Goal: Transaction & Acquisition: Download file/media

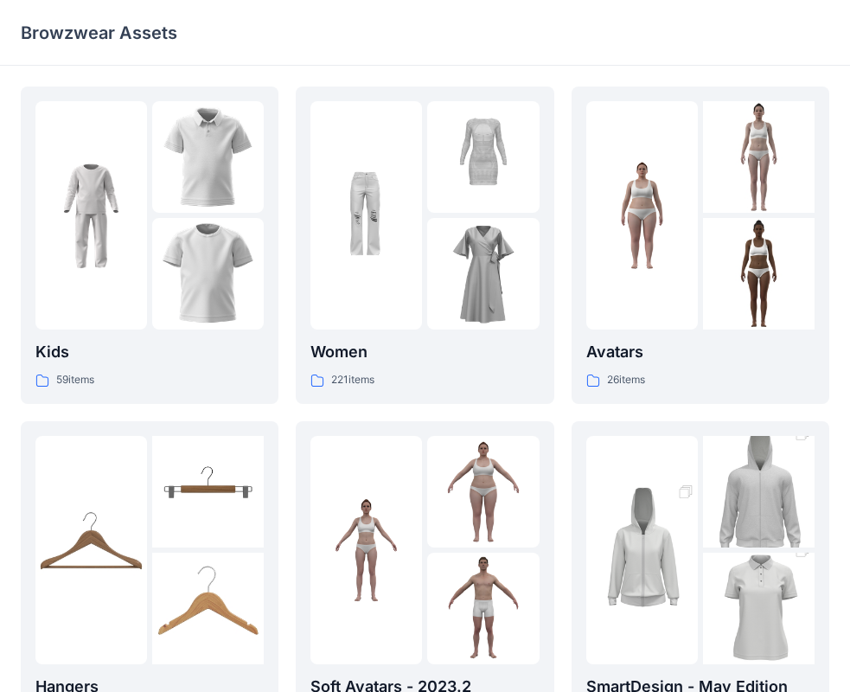
drag, startPoint x: 434, startPoint y: 5, endPoint x: 482, endPoint y: 16, distance: 48.9
click at [501, 22] on div "Browzwear Assets" at bounding box center [425, 33] width 850 height 66
click at [661, 278] on div at bounding box center [642, 215] width 112 height 228
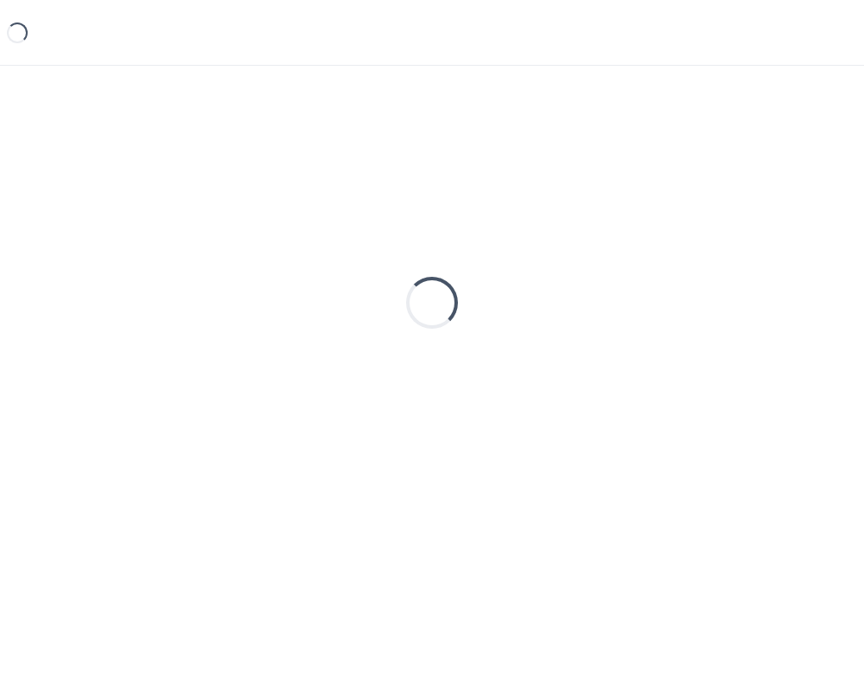
click at [661, 278] on div "Loading..." at bounding box center [432, 302] width 823 height 432
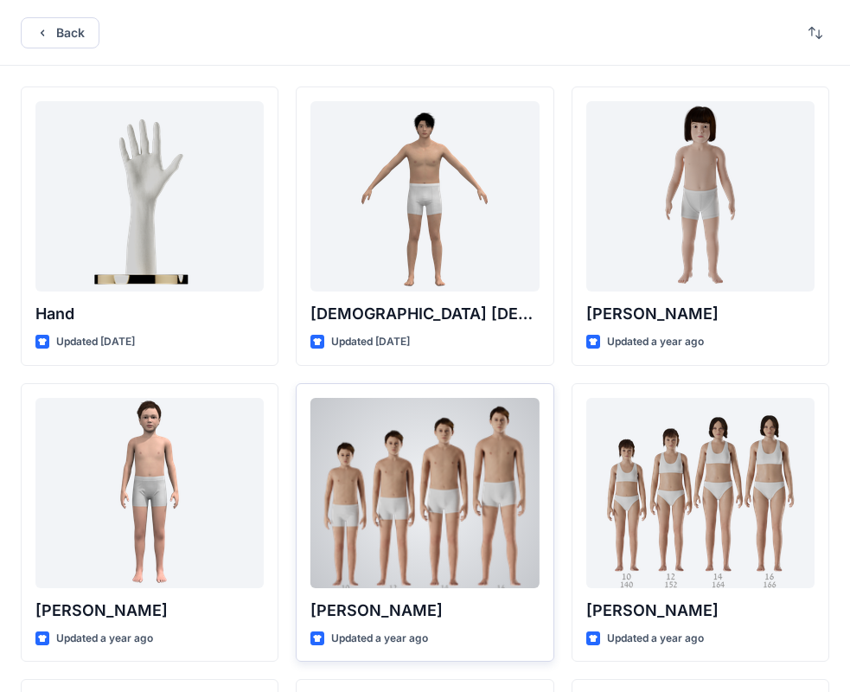
click at [481, 527] on div at bounding box center [424, 493] width 228 height 190
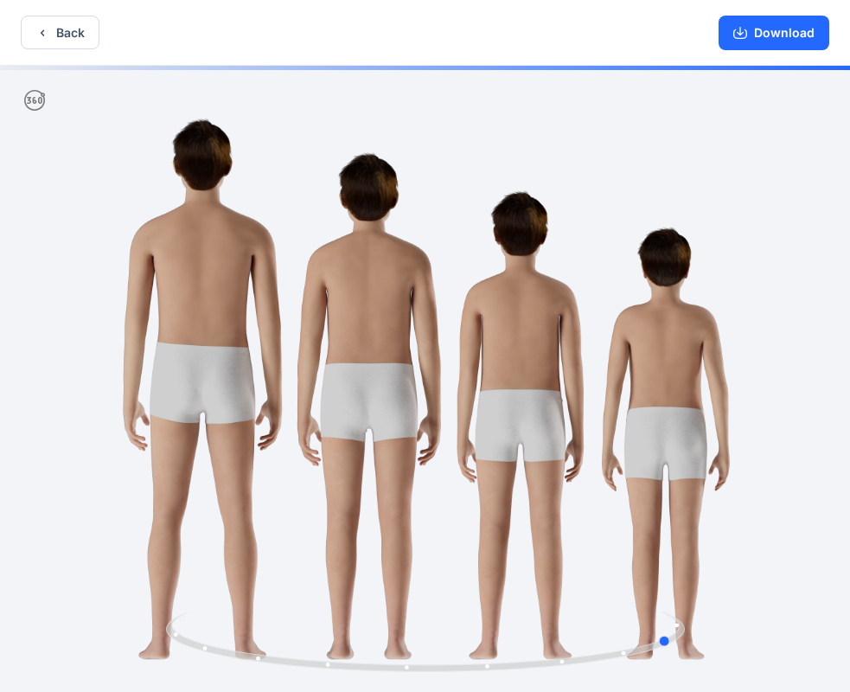
drag, startPoint x: 671, startPoint y: 438, endPoint x: 400, endPoint y: 445, distance: 270.7
click at [400, 445] on div at bounding box center [425, 380] width 850 height 629
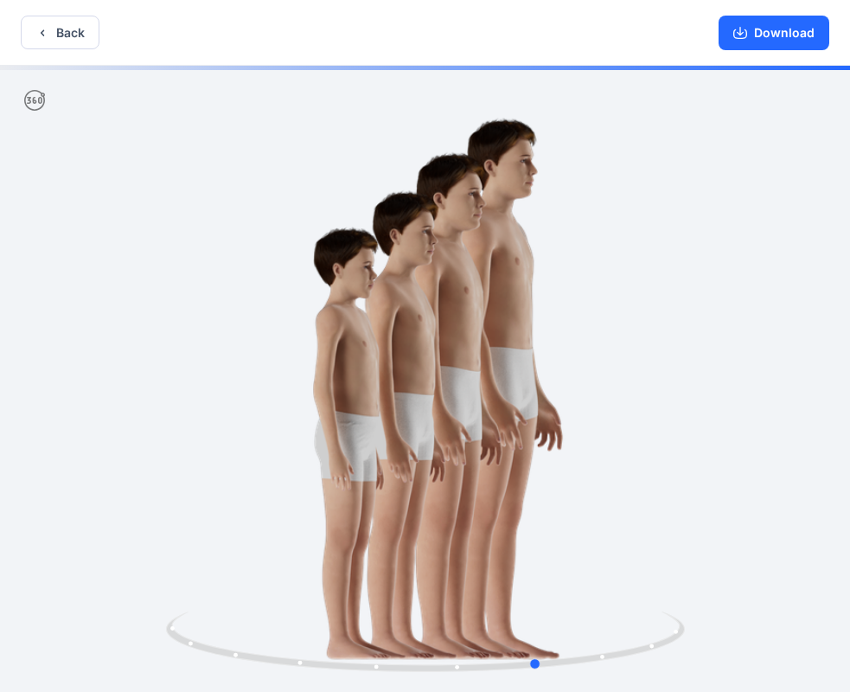
drag, startPoint x: 528, startPoint y: 420, endPoint x: 394, endPoint y: 418, distance: 134.0
click at [394, 418] on div at bounding box center [425, 380] width 850 height 629
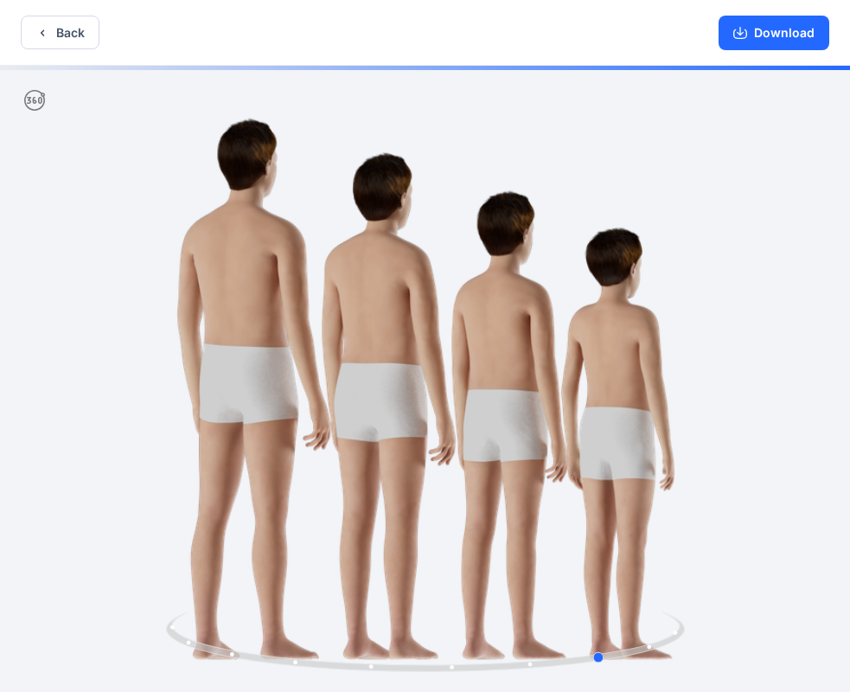
drag, startPoint x: 411, startPoint y: 416, endPoint x: 473, endPoint y: 416, distance: 61.4
click at [473, 416] on div at bounding box center [425, 380] width 850 height 629
click at [537, 664] on icon at bounding box center [427, 643] width 523 height 65
click at [534, 663] on circle at bounding box center [535, 663] width 4 height 4
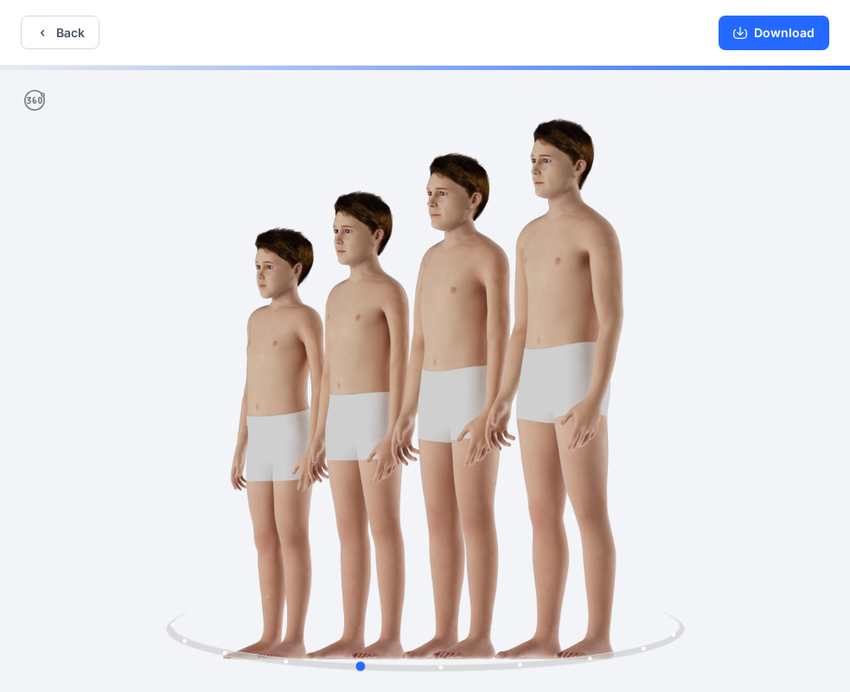
drag, startPoint x: 489, startPoint y: 577, endPoint x: 759, endPoint y: 560, distance: 270.2
click at [759, 560] on div at bounding box center [425, 380] width 850 height 629
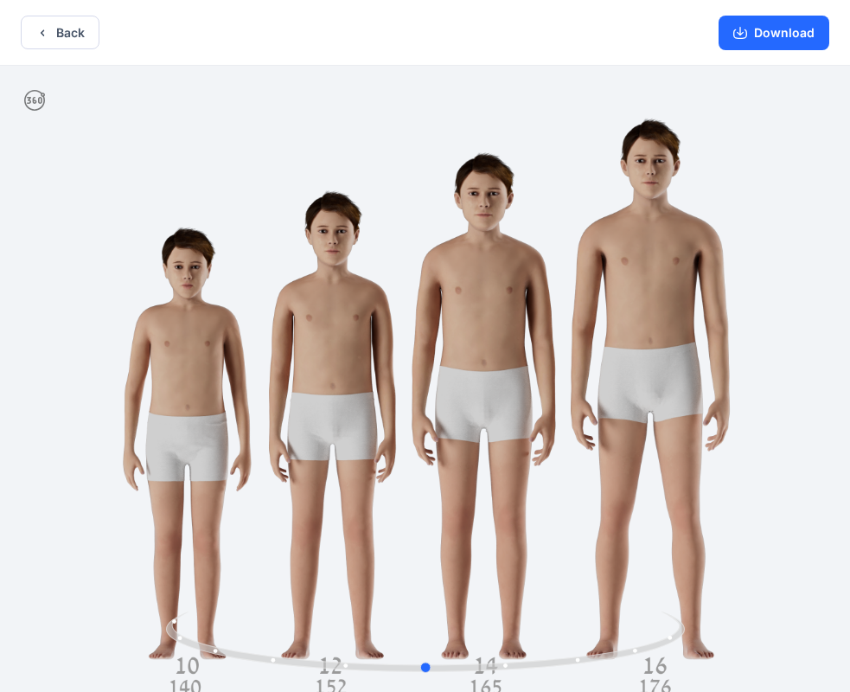
drag, startPoint x: 332, startPoint y: 560, endPoint x: 398, endPoint y: 558, distance: 65.8
click at [398, 558] on div at bounding box center [425, 380] width 850 height 629
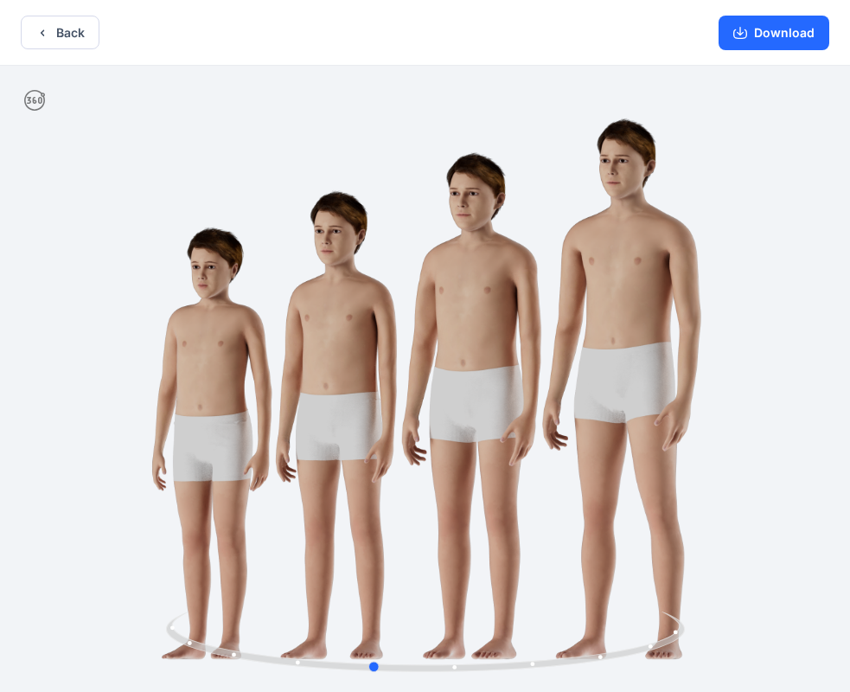
drag, startPoint x: 202, startPoint y: 539, endPoint x: 149, endPoint y: 421, distance: 129.2
click at [149, 421] on div at bounding box center [425, 380] width 850 height 629
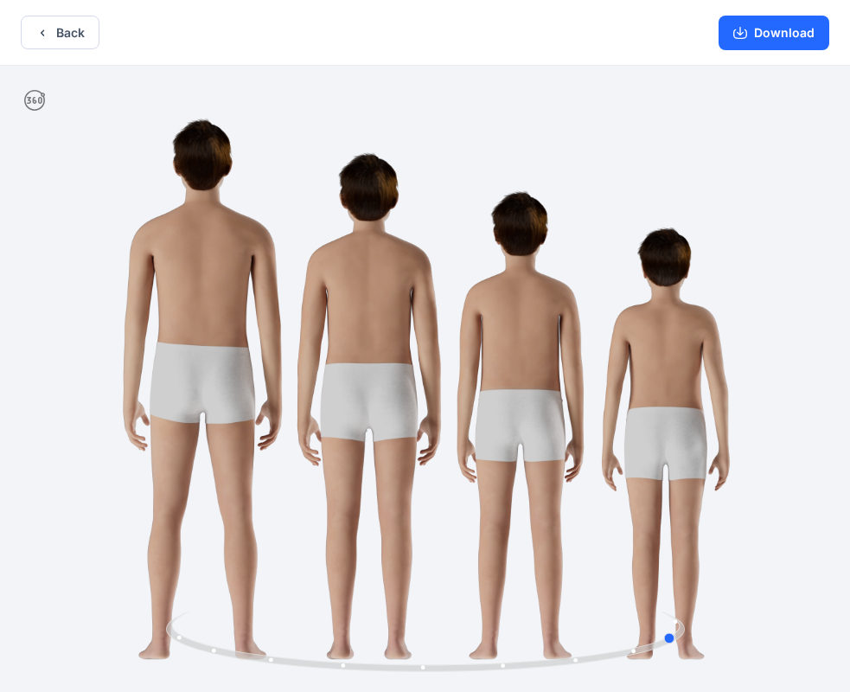
drag, startPoint x: 594, startPoint y: 438, endPoint x: 380, endPoint y: 440, distance: 213.5
click at [380, 440] on div at bounding box center [425, 380] width 850 height 629
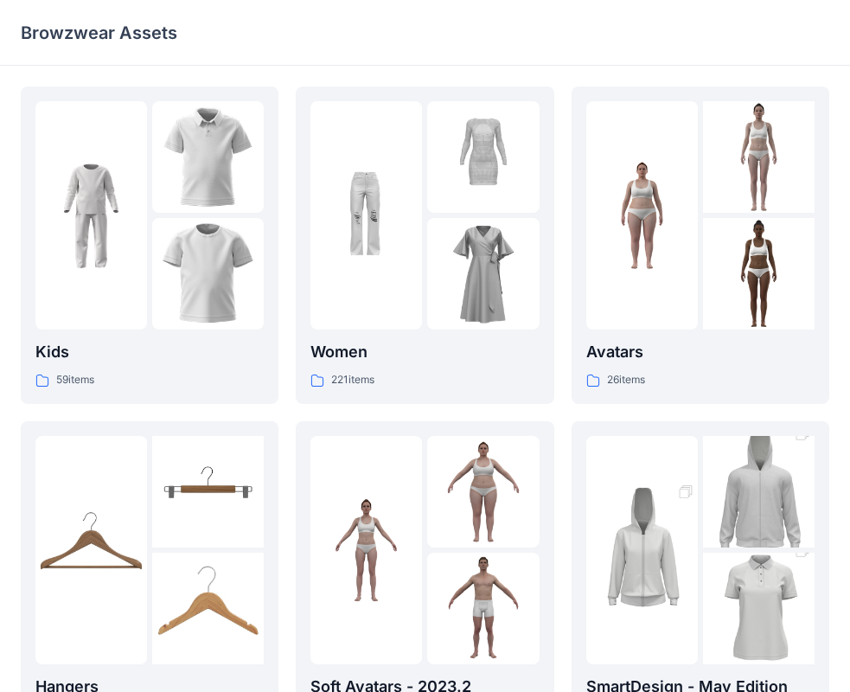
scroll to position [173, 0]
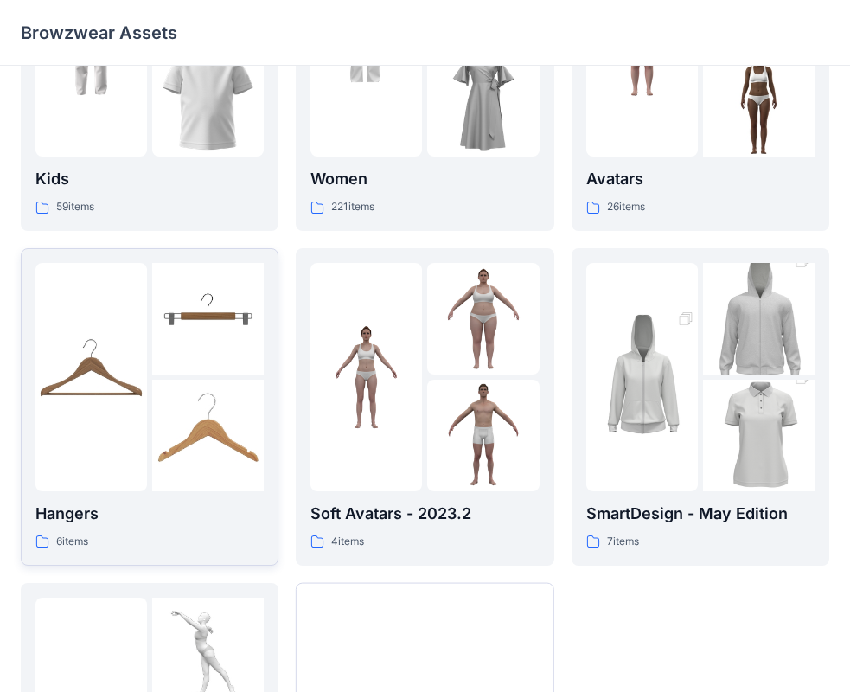
click at [88, 479] on div at bounding box center [91, 377] width 112 height 228
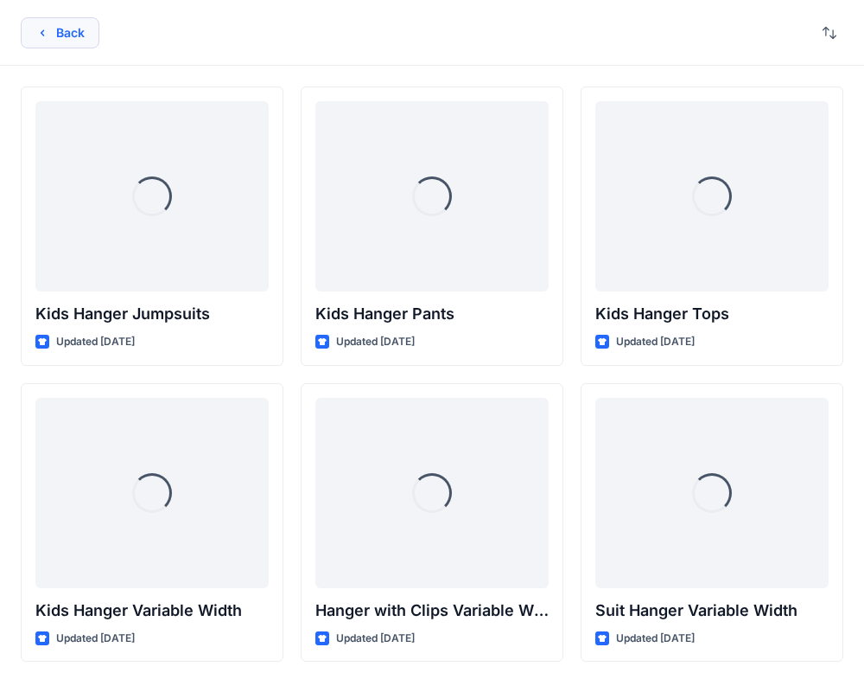
drag, startPoint x: 54, startPoint y: 34, endPoint x: 68, endPoint y: 36, distance: 14.9
click at [68, 36] on button "Back" at bounding box center [60, 32] width 79 height 31
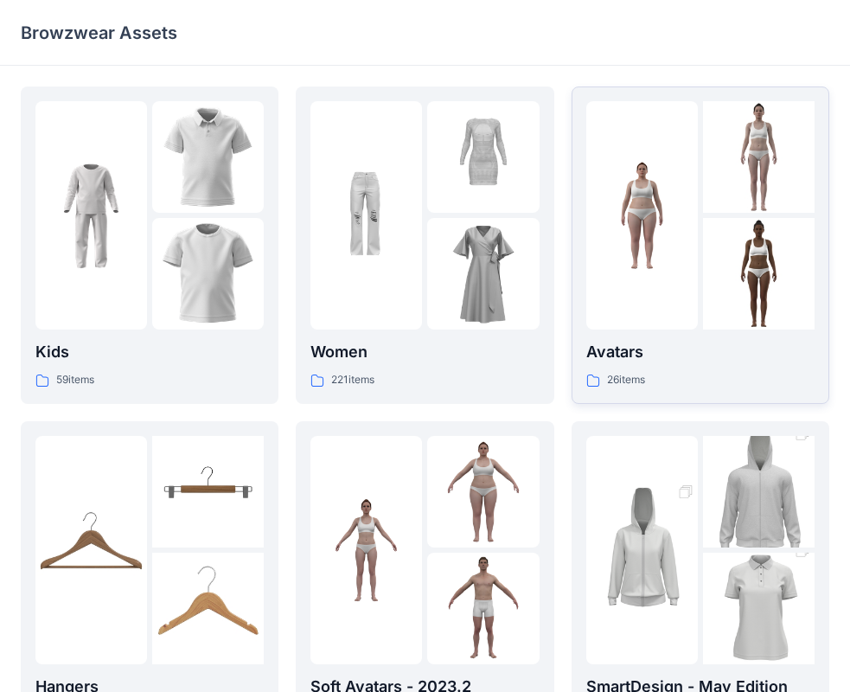
click at [729, 249] on img at bounding box center [759, 274] width 112 height 112
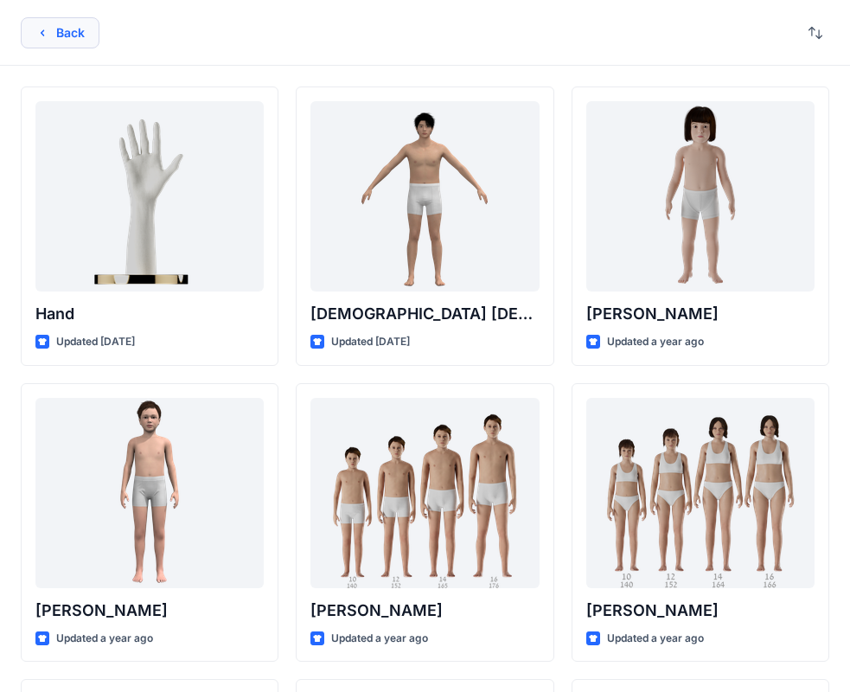
click at [54, 27] on button "Back" at bounding box center [60, 32] width 79 height 31
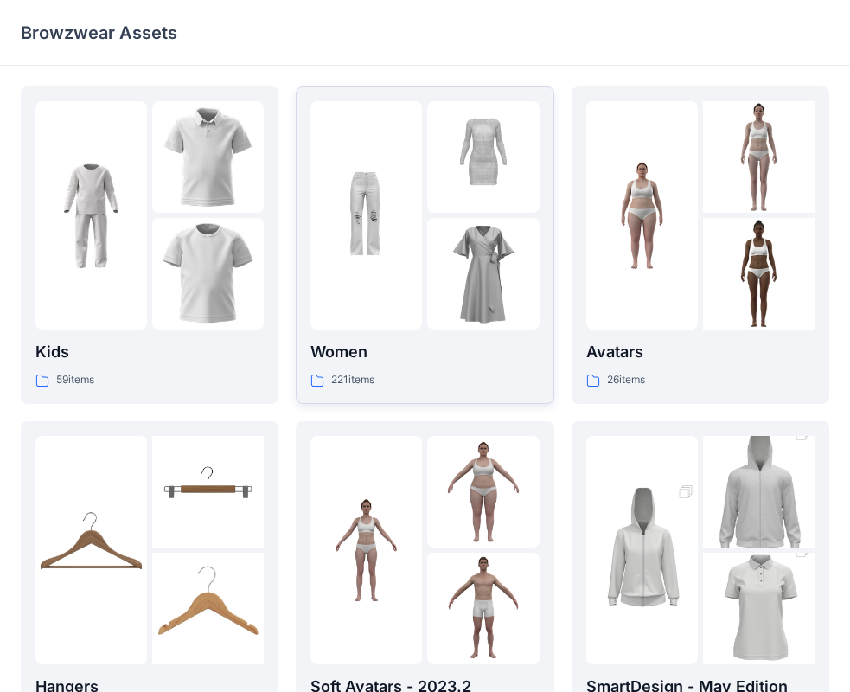
click at [490, 304] on img at bounding box center [483, 274] width 112 height 112
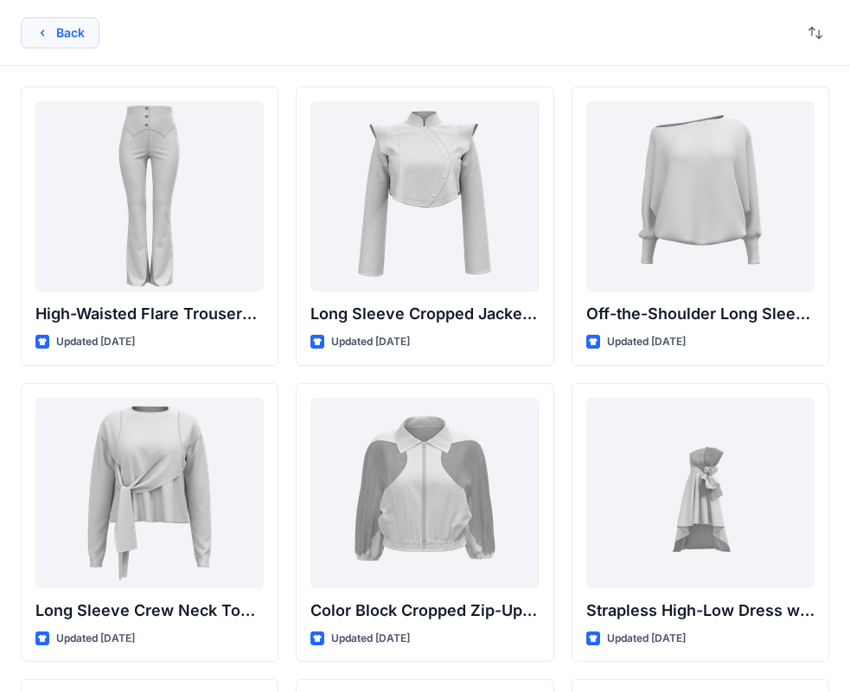
click at [71, 39] on button "Back" at bounding box center [60, 32] width 79 height 31
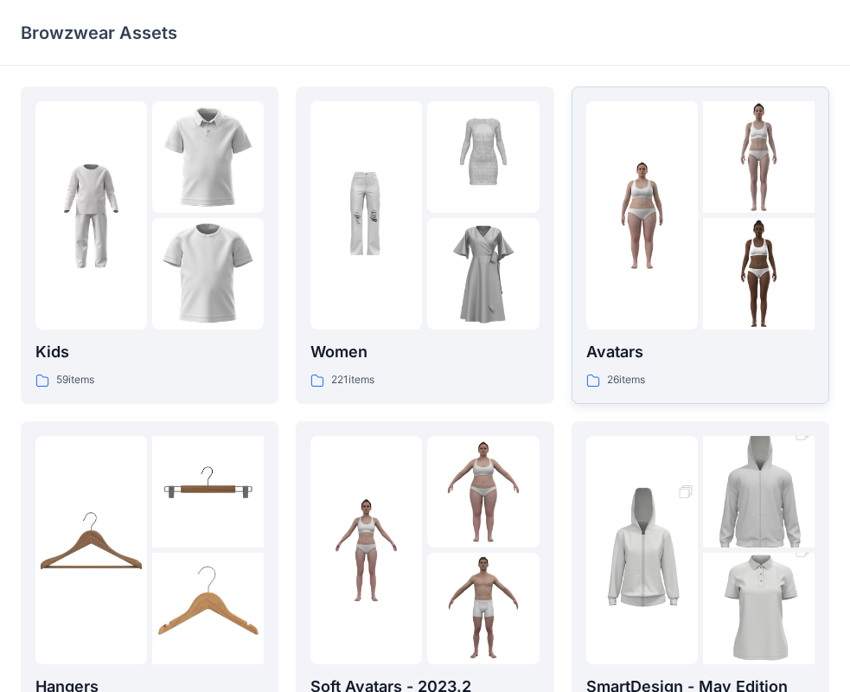
click at [619, 347] on p "Avatars" at bounding box center [700, 352] width 228 height 24
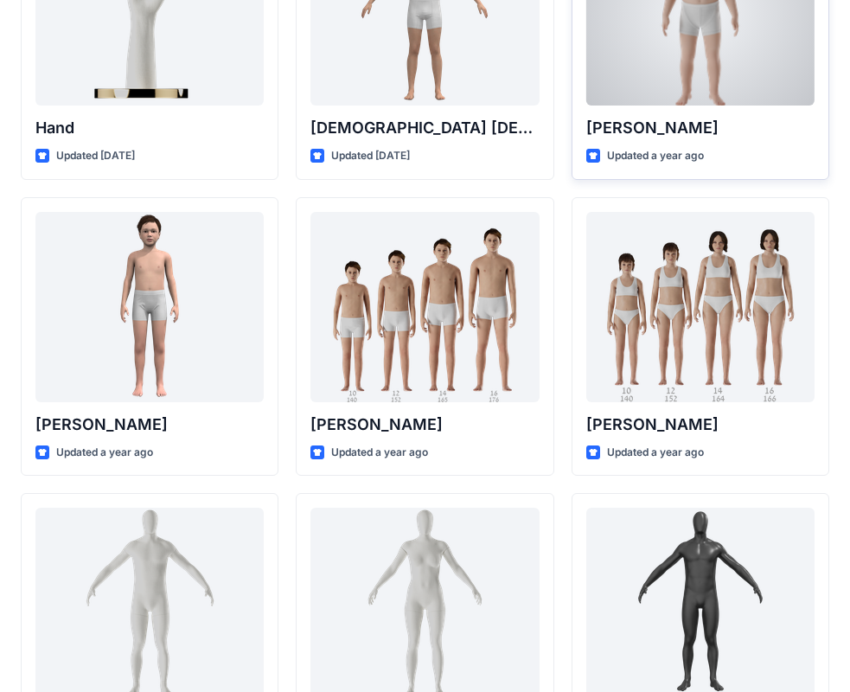
scroll to position [13, 0]
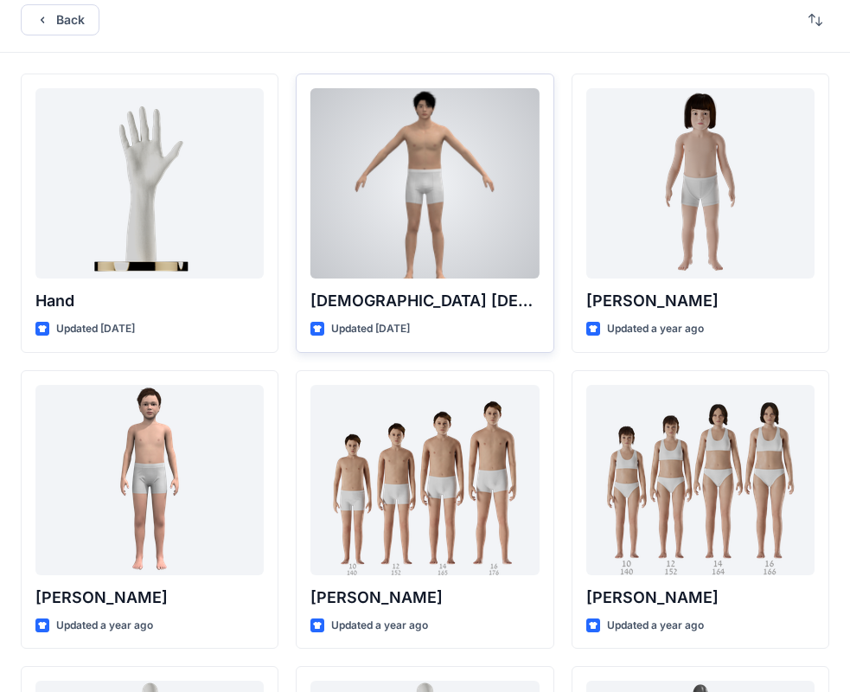
click at [474, 317] on div "Male Asian Updated 9 months ago" at bounding box center [425, 212] width 258 height 279
click at [330, 291] on p "[DEMOGRAPHIC_DATA] [DEMOGRAPHIC_DATA]" at bounding box center [424, 301] width 228 height 24
click at [462, 186] on div at bounding box center [424, 183] width 228 height 190
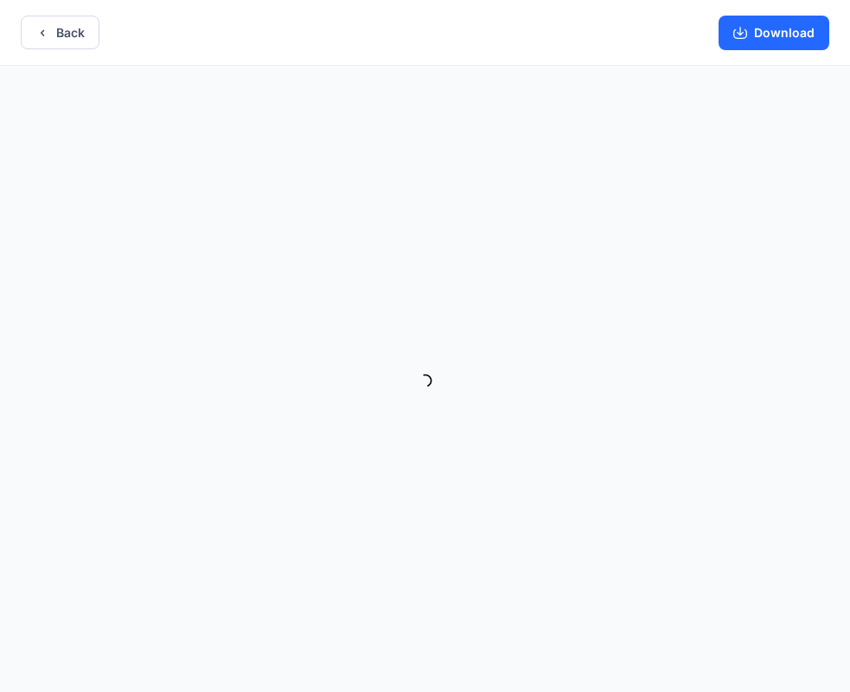
scroll to position [3, 0]
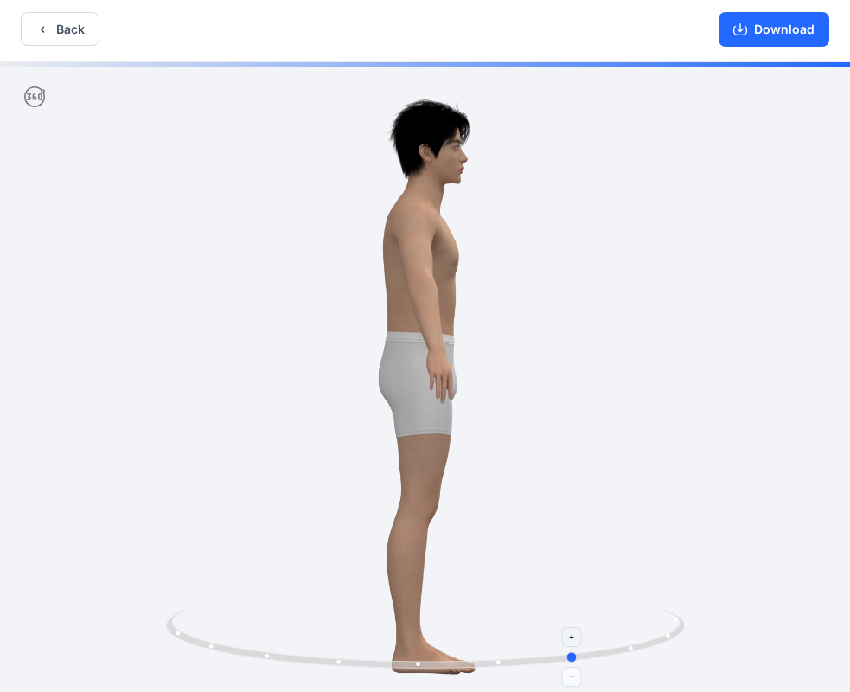
drag, startPoint x: 679, startPoint y: 630, endPoint x: 315, endPoint y: 633, distance: 364.8
click at [315, 633] on icon at bounding box center [427, 640] width 523 height 65
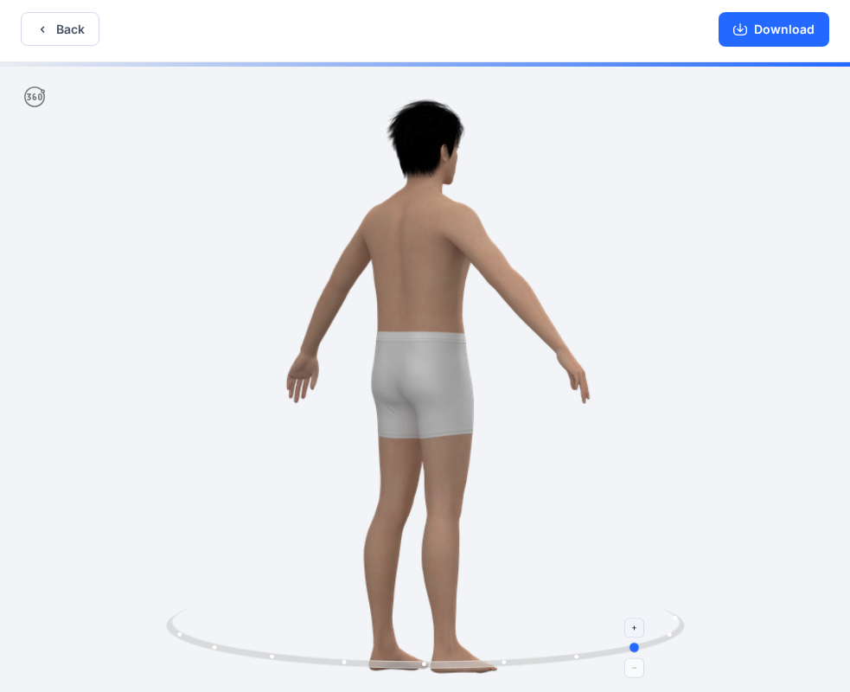
drag, startPoint x: 526, startPoint y: 665, endPoint x: 651, endPoint y: 628, distance: 129.7
click at [642, 641] on icon at bounding box center [427, 640] width 523 height 65
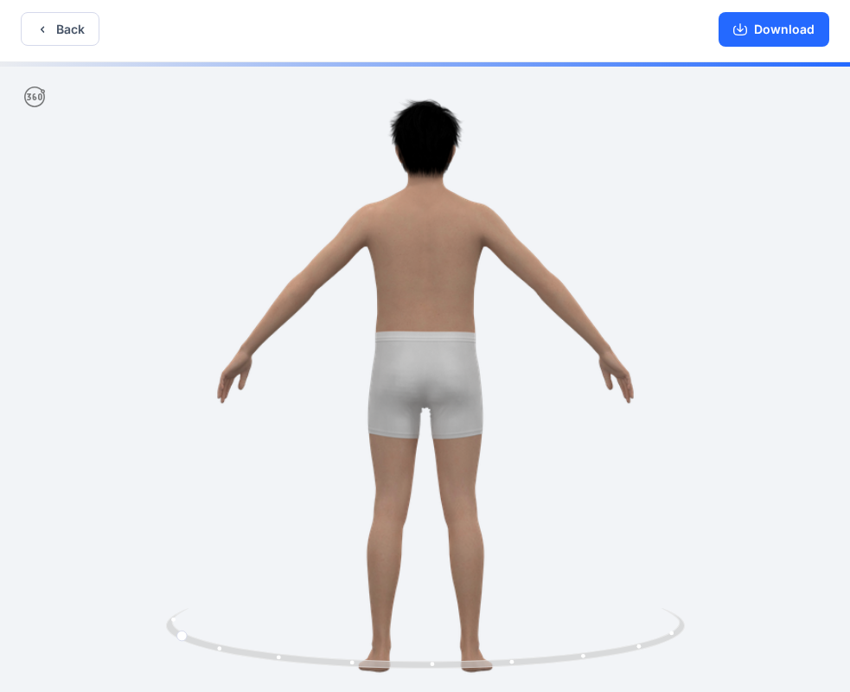
click at [791, 8] on div "Download" at bounding box center [774, 29] width 152 height 65
click at [801, 29] on button "Download" at bounding box center [773, 29] width 111 height 35
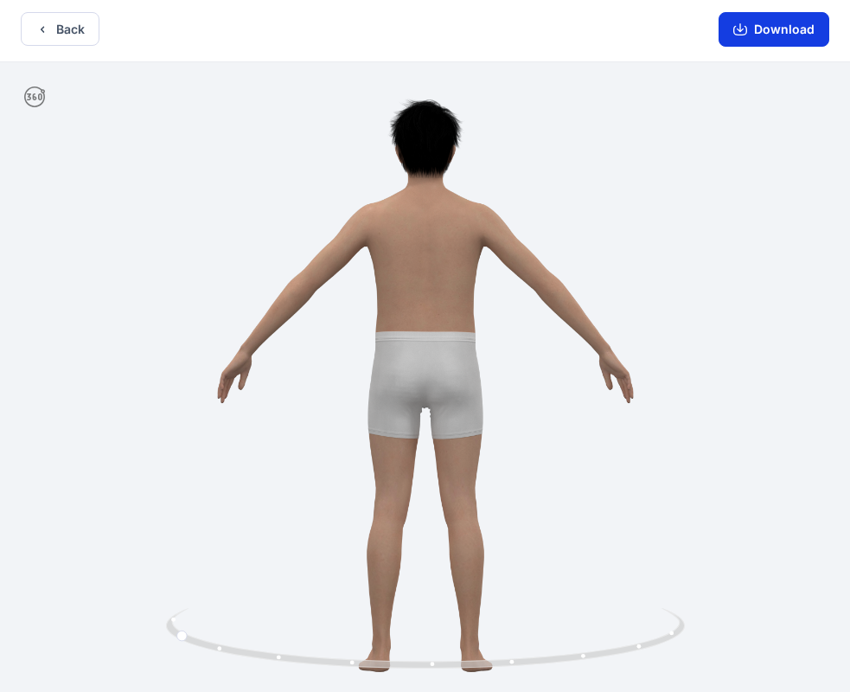
click at [791, 30] on button "Download" at bounding box center [773, 29] width 111 height 35
